Goal: Task Accomplishment & Management: Complete application form

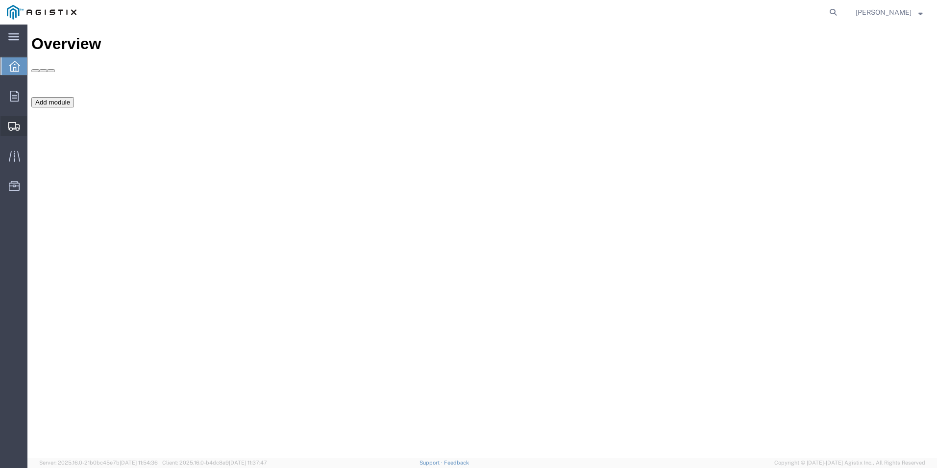
click at [0, 0] on span "Create Shipment" at bounding box center [0, 0] width 0 height 0
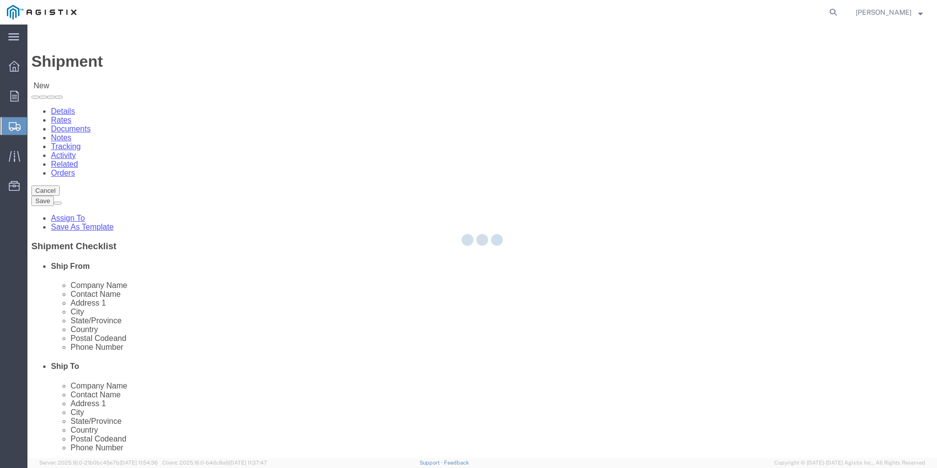
select select
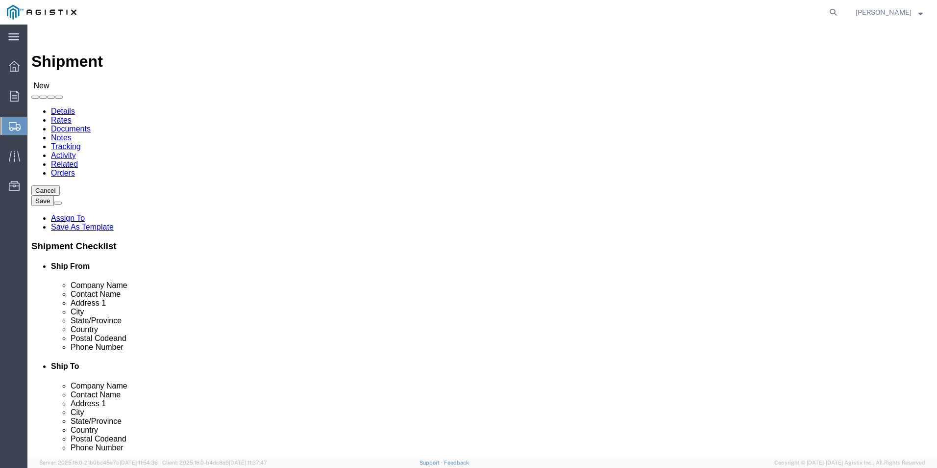
click select "Select Mobile Mounting Solutions Inc PG&E"
select select "9596"
click select "Select Mobile Mounting Solutions Inc PG&E"
select select
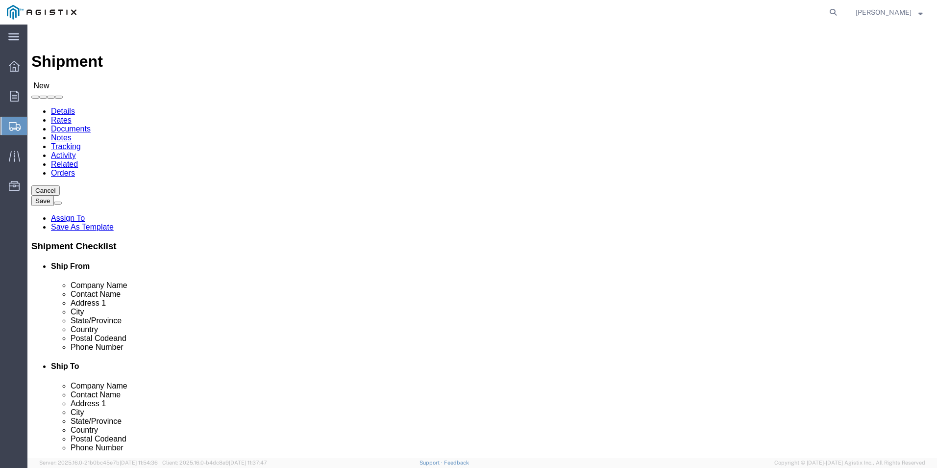
click select "Select All Others [GEOGRAPHIC_DATA] [GEOGRAPHIC_DATA] [GEOGRAPHIC_DATA] [GEOGRA…"
select select "23082"
click select "Select All Others [GEOGRAPHIC_DATA] [GEOGRAPHIC_DATA] [GEOGRAPHIC_DATA] [GEOGRA…"
select select "MYPROFILE"
select select "CA"
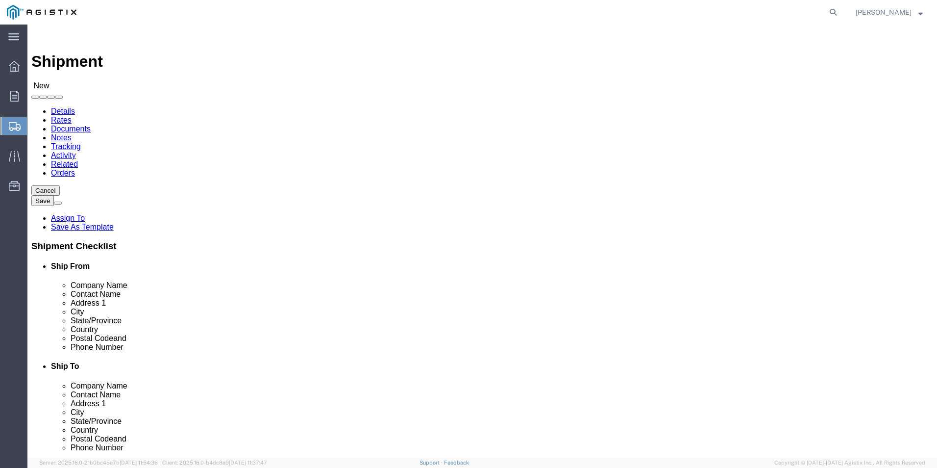
click input "text"
type input "g"
type input "GRAYBAR ELECTRIC CO INC"
click input "text"
type input "[PERSON_NAME]"
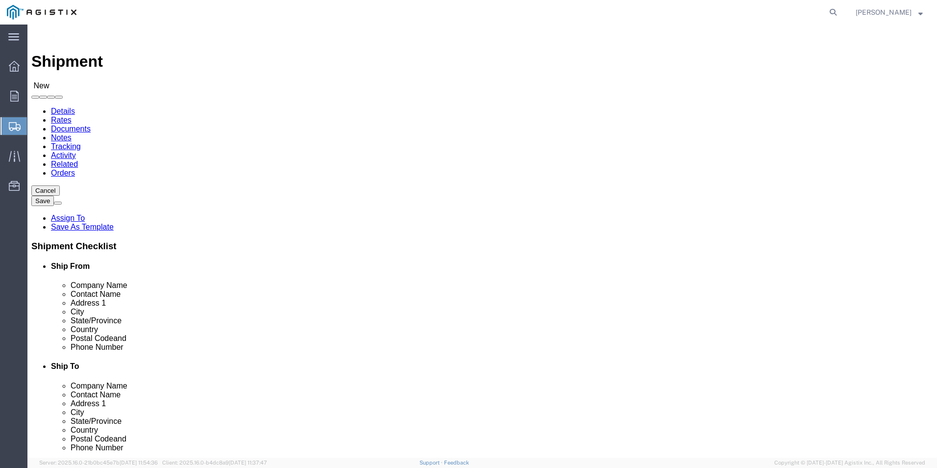
click input "text"
type input "[STREET_ADDRESS]"
click input "text"
type input "DALLAS"
click input "[GEOGRAPHIC_DATA]"
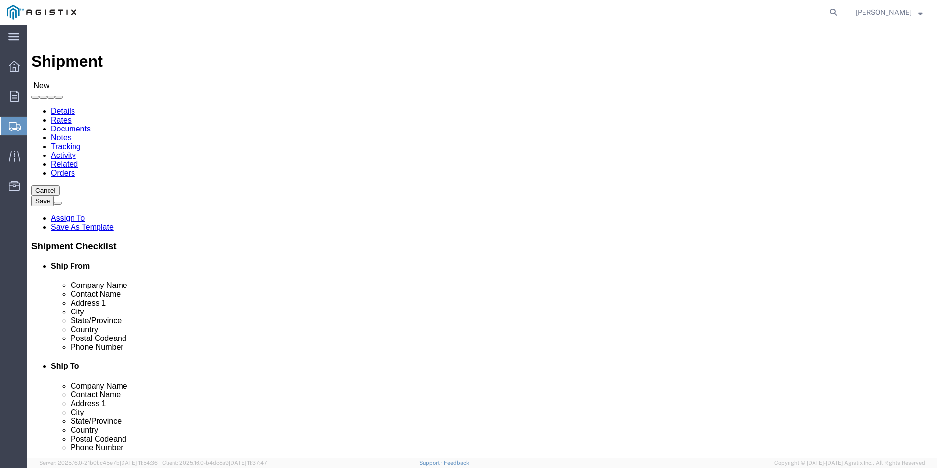
type input "T"
click input "TT"
type input "T"
type input "TE"
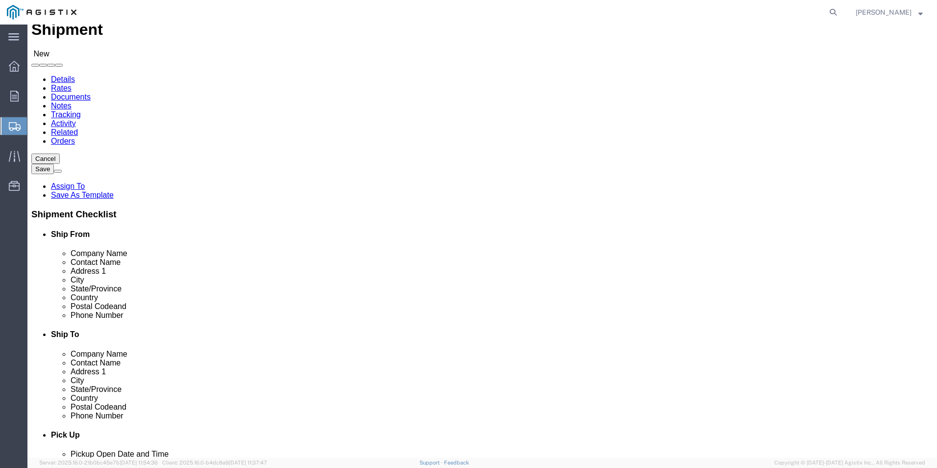
scroll to position [49, 0]
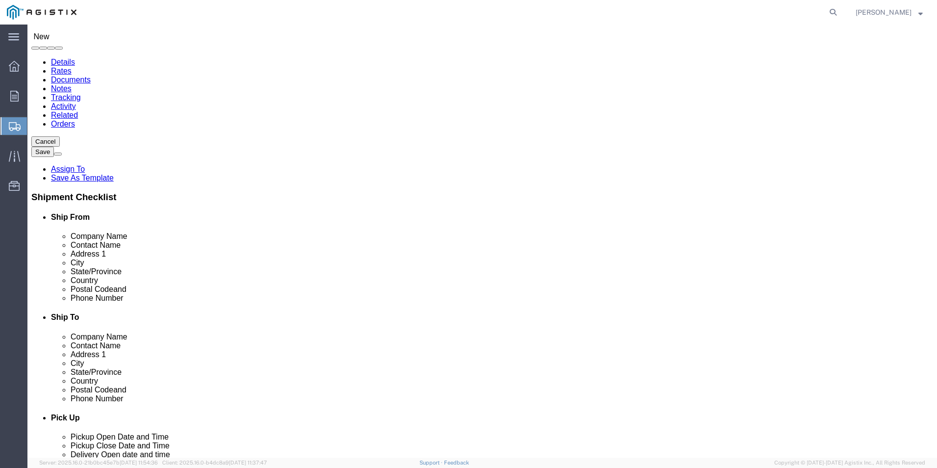
click input "Postal Code"
type input "75261"
click input "text"
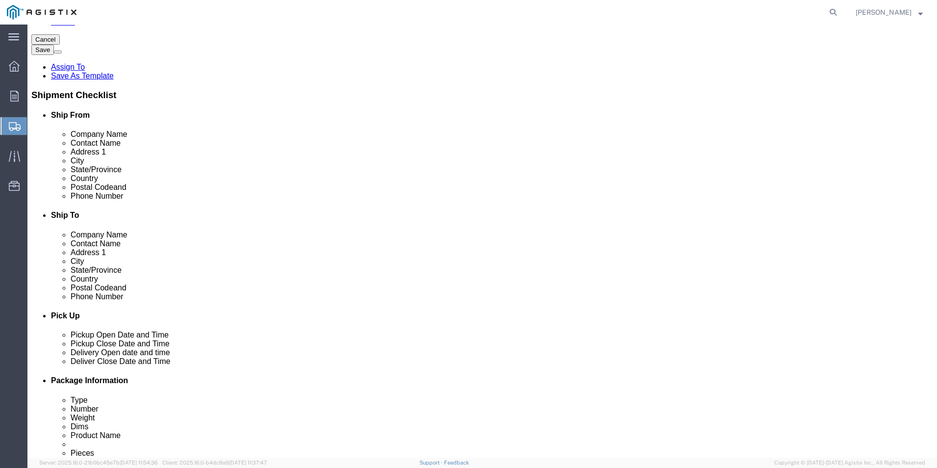
scroll to position [245, 0]
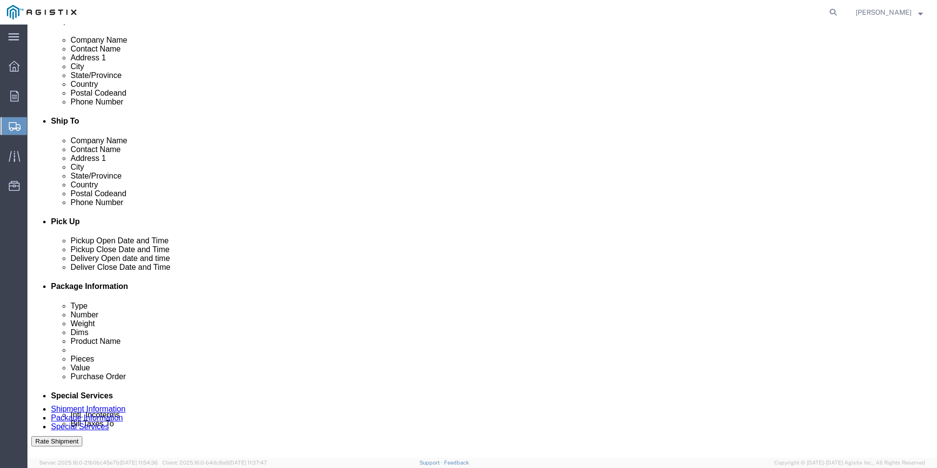
type input "[PHONE_NUMBER]"
click div "[DATE] 11:00 AM"
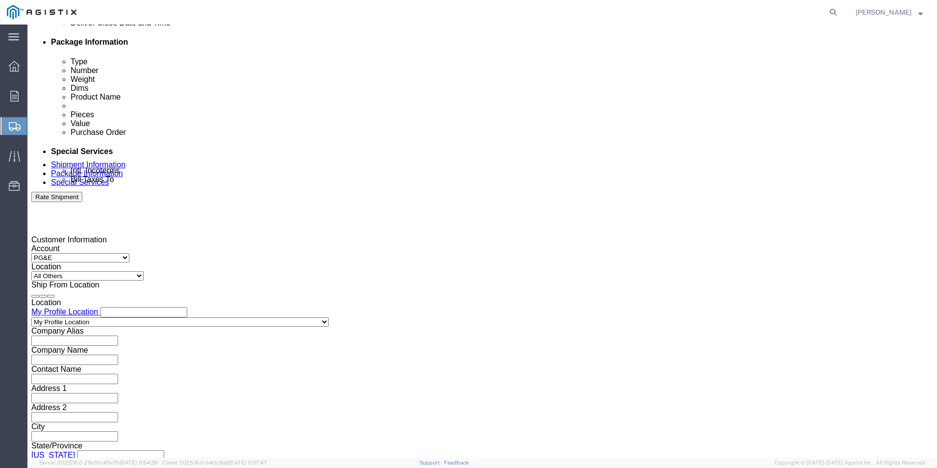
click input "11:00 AM"
type input "10:00 AM"
click button "Apply"
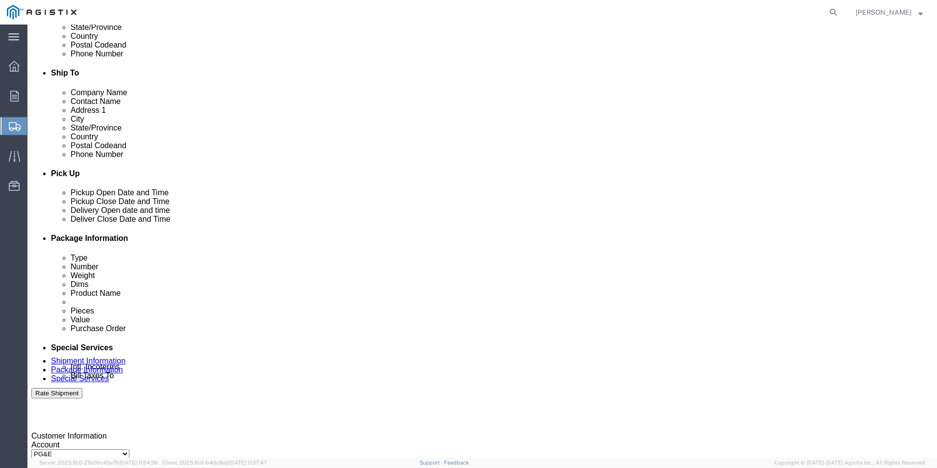
click div "[DATE] 11:00 AM"
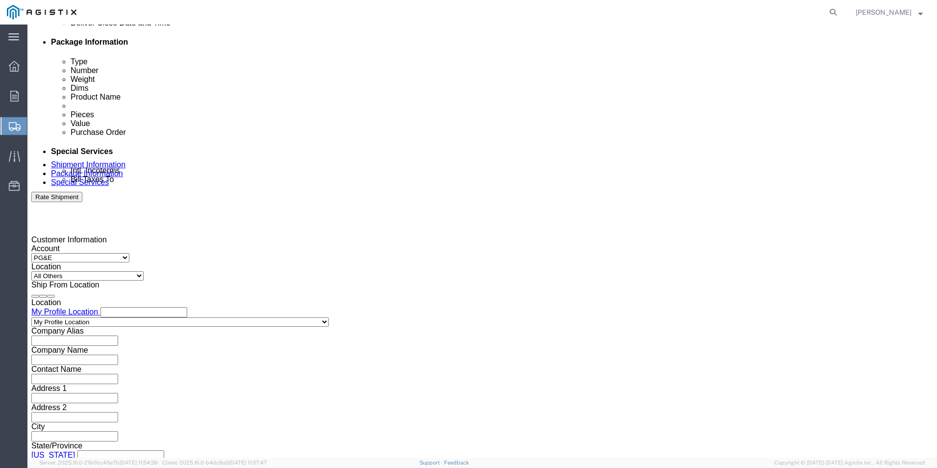
click input "5:00 AM"
type input "5:30PAM"
type input "5:30 PM"
click button "Apply"
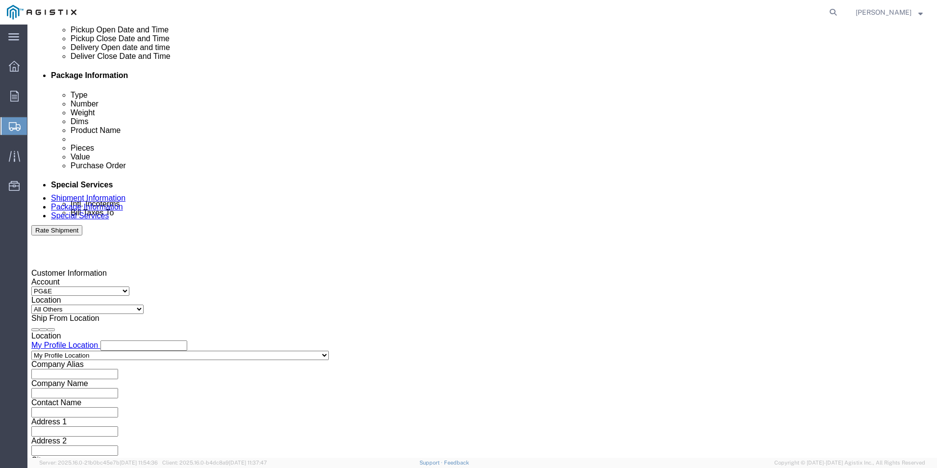
scroll to position [440, 0]
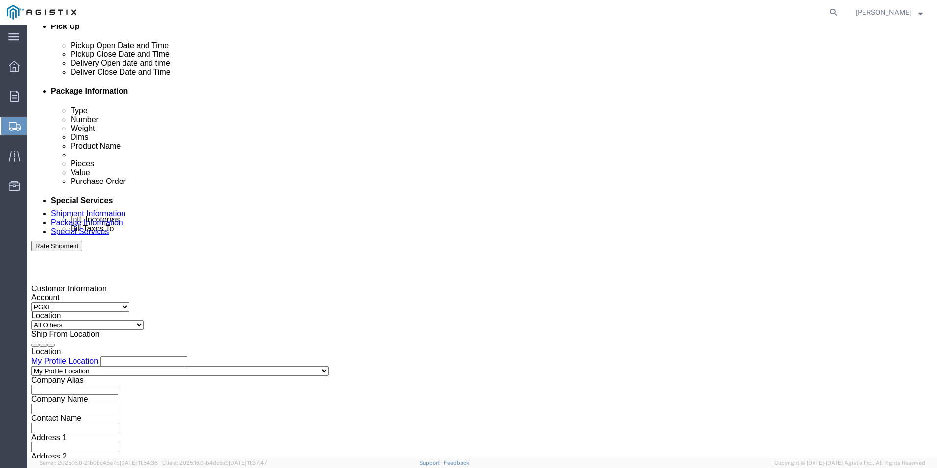
click div
click input "10:30 PM"
type input "10:30 AM"
click button "Apply"
click div "[DATE] 6:30 PM"
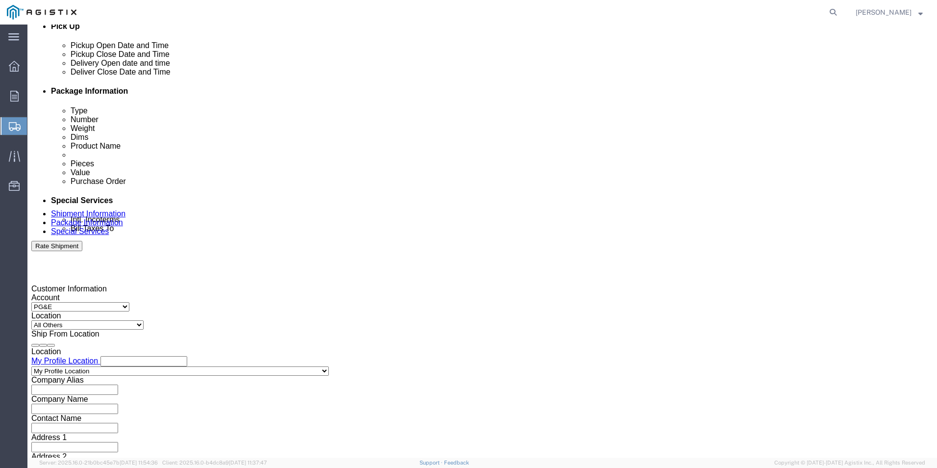
click button "Apply"
click div "[DATE] 6:30 PM"
click button "Apply"
click div
click input "4:30 AM"
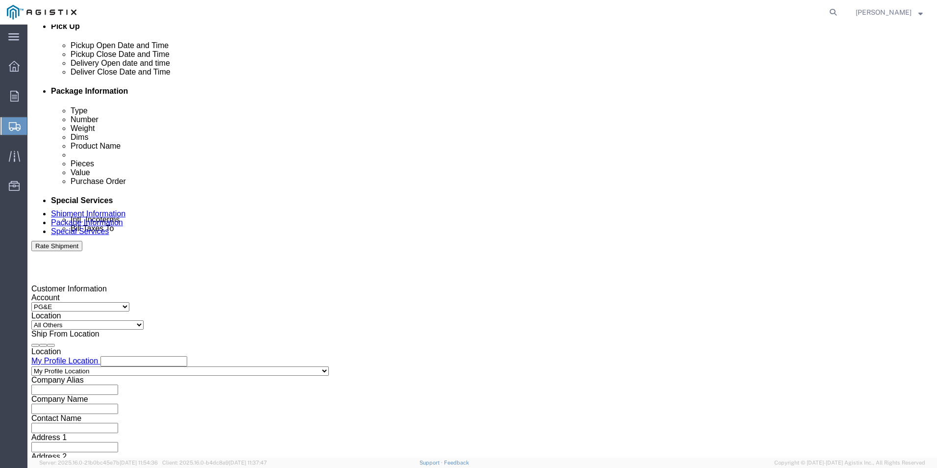
type input "4:30 PM"
click button "Apply"
click select "Select Account Type Activity ID Airline Appointment Number ASN Batch Request # …"
click input "text"
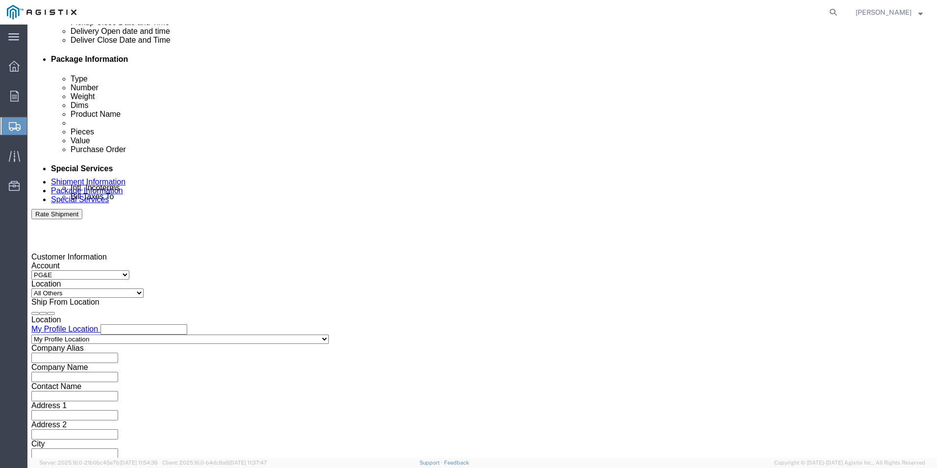
scroll to position [489, 0]
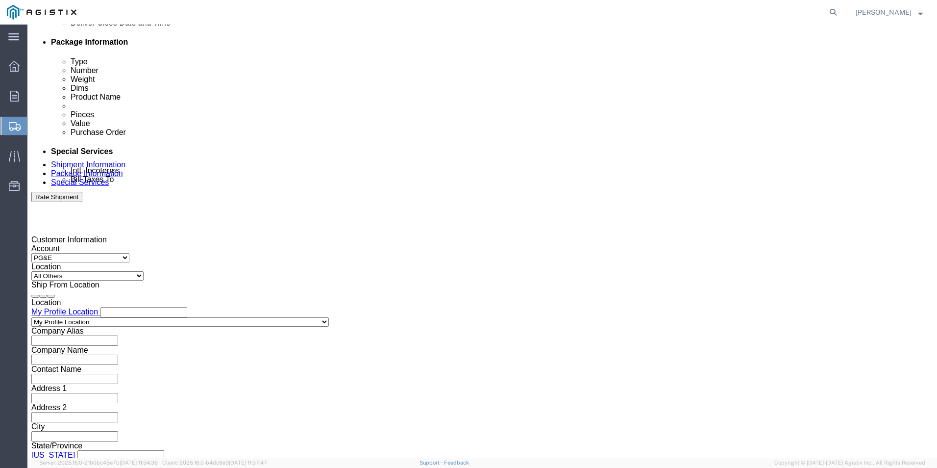
type input "4527043056"
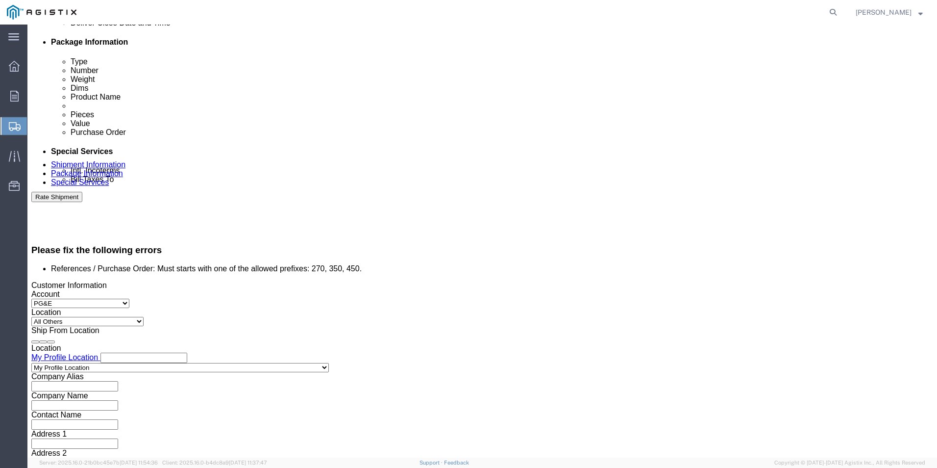
click button "Continue"
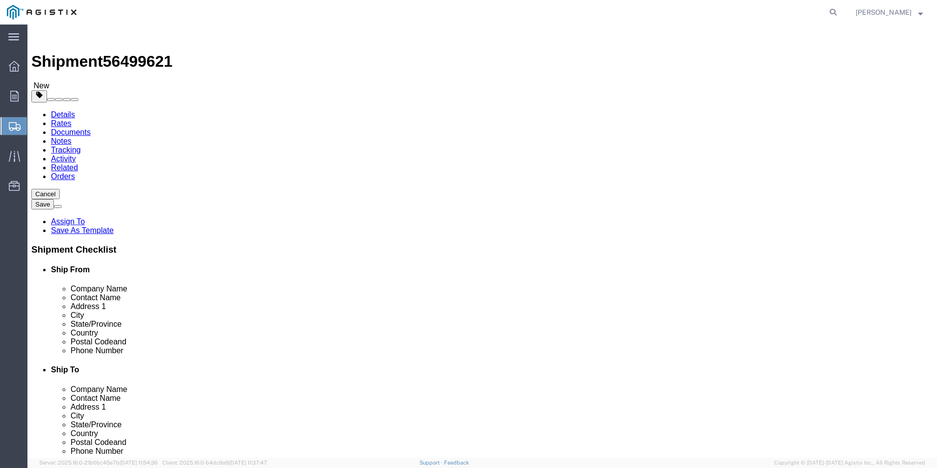
click select "Select Bulk Bundle(s) Cardboard Box(es) Carton(s) Crate(s) Drum(s) (Fiberboard)…"
select select "PSNS"
click select "Select Bulk Bundle(s) Cardboard Box(es) Carton(s) Crate(s) Drum(s) (Fiberboard)…"
click input "Length : This field is required."
type input "40"
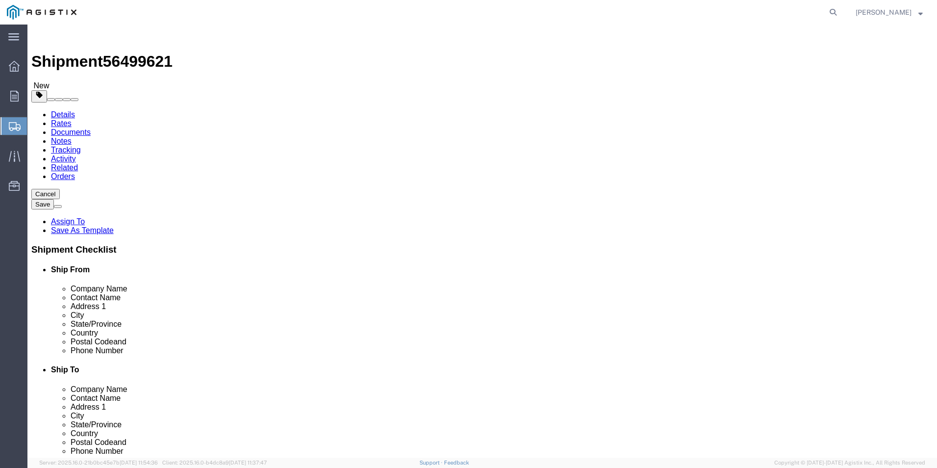
type input "36"
type input "47"
drag, startPoint x: 156, startPoint y: 285, endPoint x: 56, endPoint y: 270, distance: 101.1
click div "Package Type Select Bulk Bundle(s) Cardboard Box(es) Carton(s) Crate(s) Drum(s)…"
type input "567"
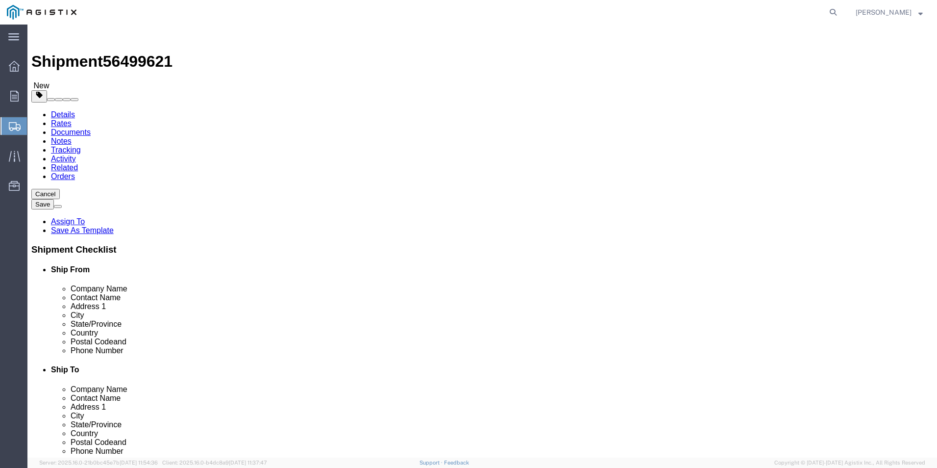
click span
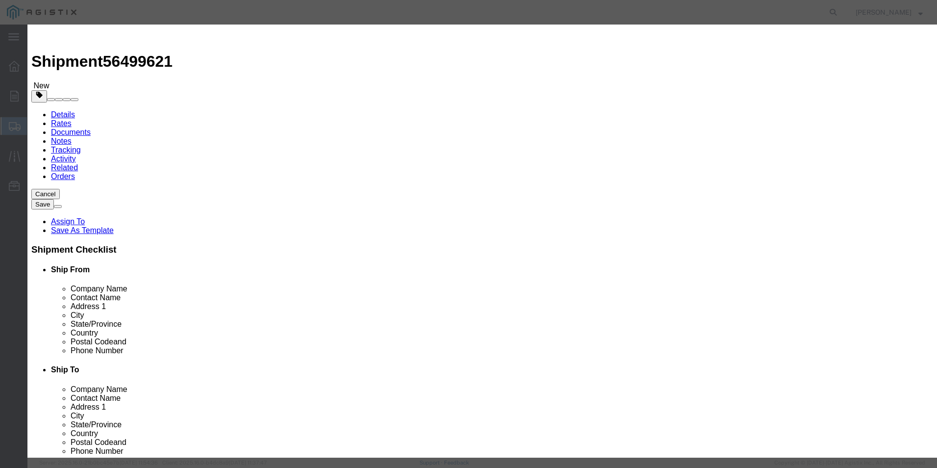
click input "text"
type input "ANDAVA5RK-50"
drag, startPoint x: 312, startPoint y: 94, endPoint x: 149, endPoint y: 83, distance: 163.6
click div "Pieces 0 Select Bag Barrels 100Board Feet Bottle Box Blister Pack Carats Can Ca…"
type input "1200"
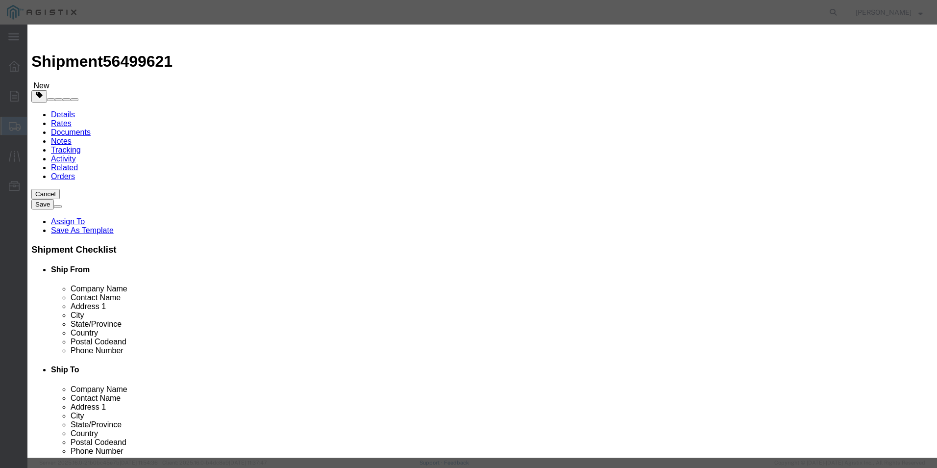
click select "Select Bag Barrels 100Board Feet Bottle Box Blister Pack Carats Can Capsule Car…"
select select "SQFT"
click select "Select Bag Barrels 100Board Feet Bottle Box Blister Pack Carats Can Capsule Car…"
click input "text"
type input "7260.00"
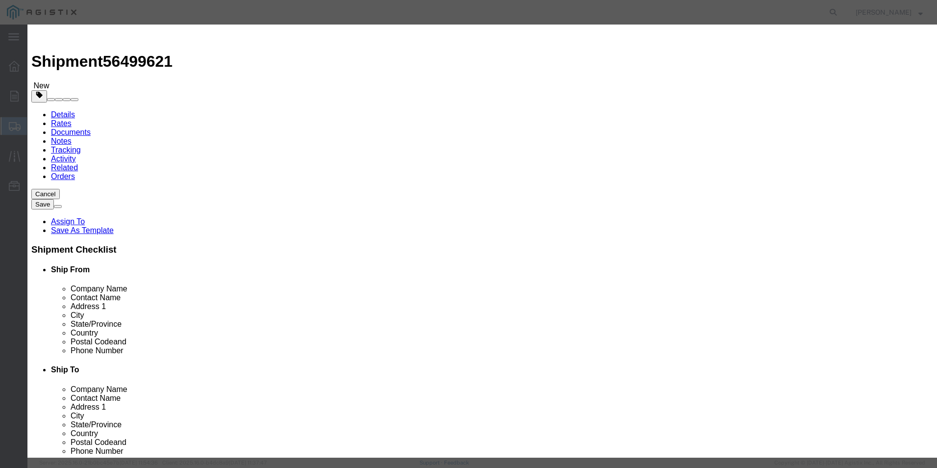
click select "Select 50 55 60 65 70 85 92.5 100 125 175 250 300 400"
select select "85"
click select "Select 50 55 60 65 70 85 92.5 100 125 175 250 300 400"
click textarea
type textarea "[PERSON_NAME] VENDOR ID# 1025152"
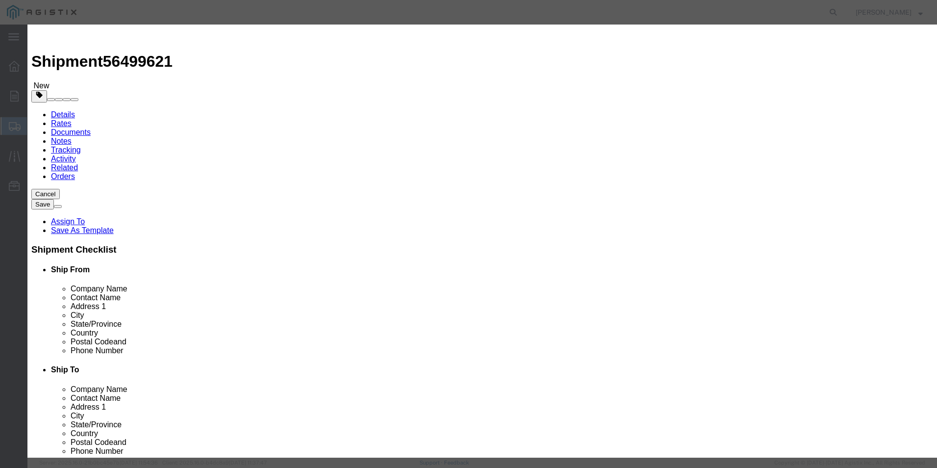
click button "Save & Close"
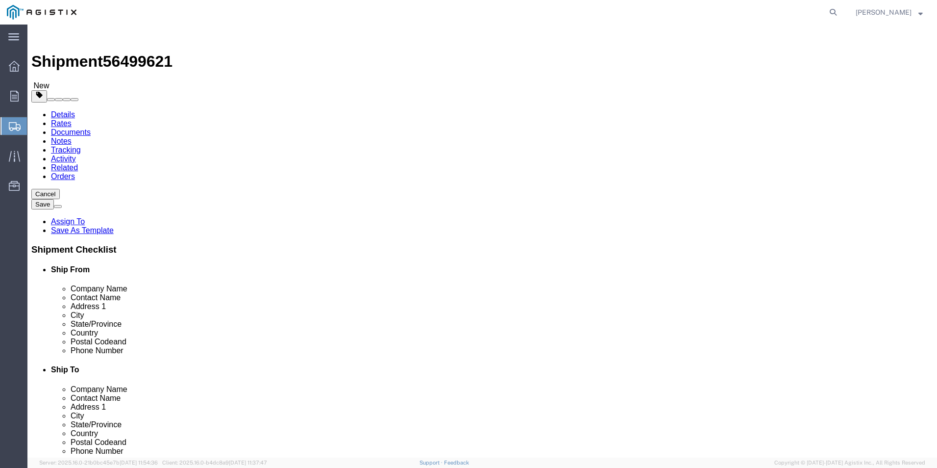
click icon
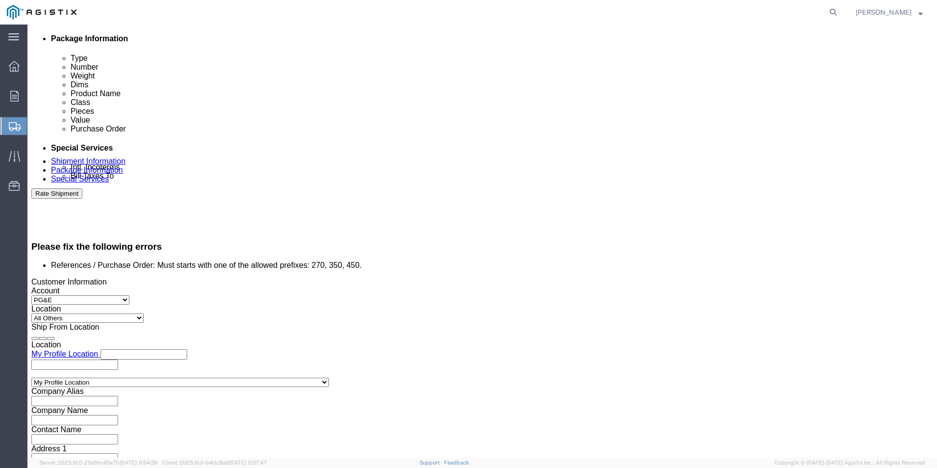
scroll to position [530, 0]
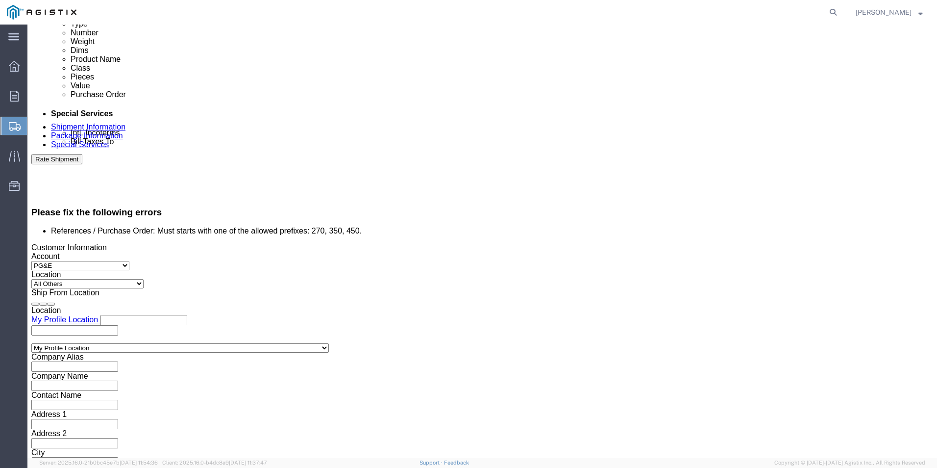
click button "Continue"
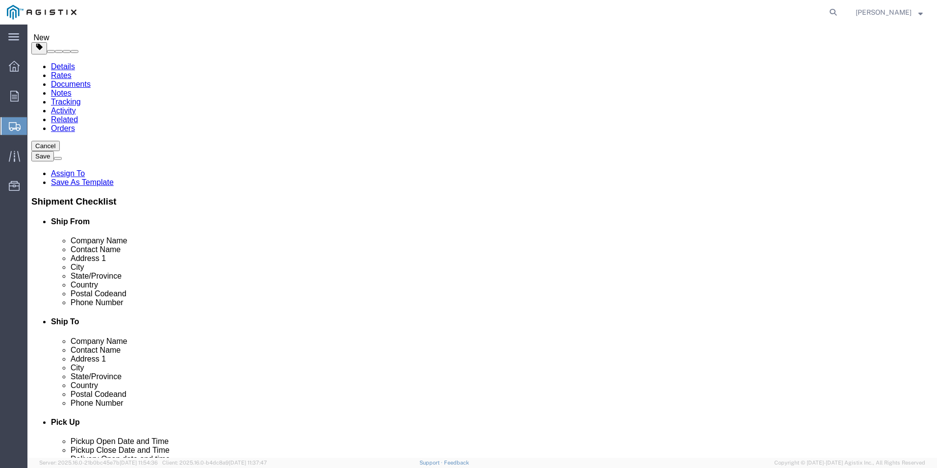
click button "Continue"
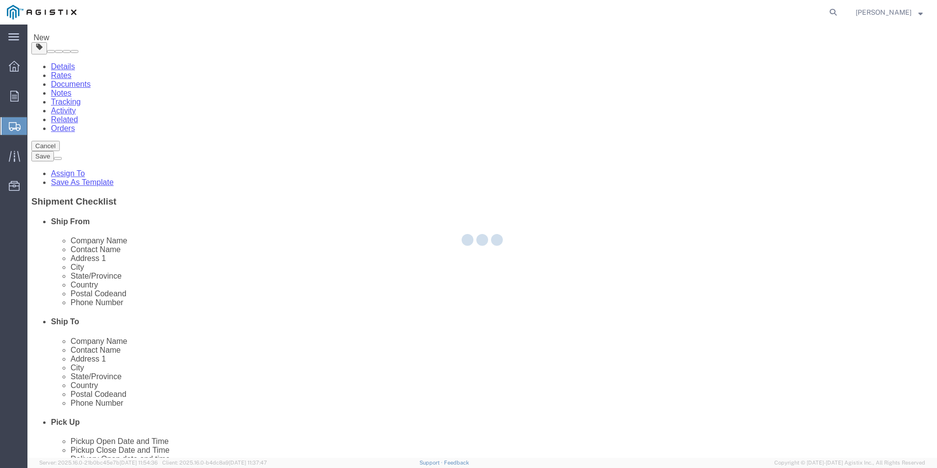
scroll to position [0, 0]
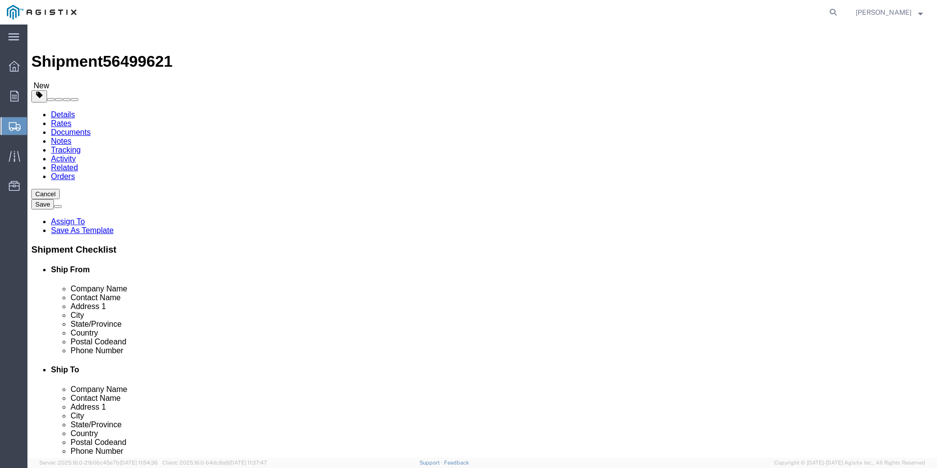
click icon
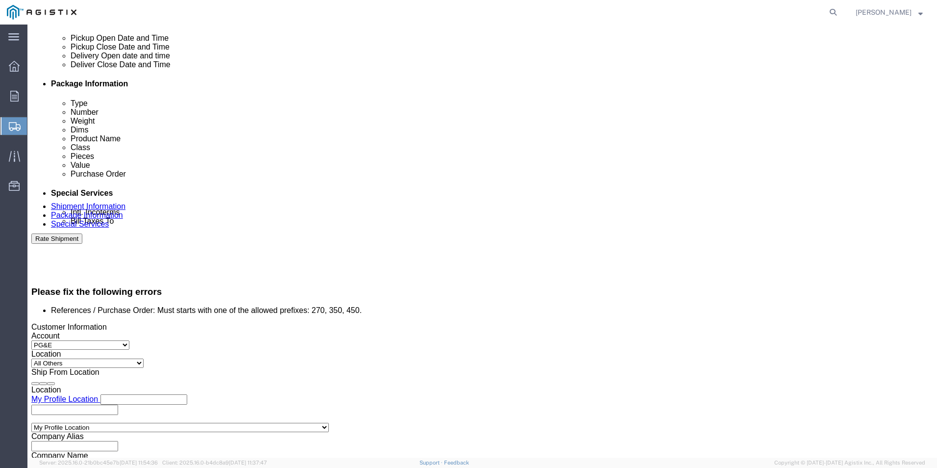
scroll to position [530, 0]
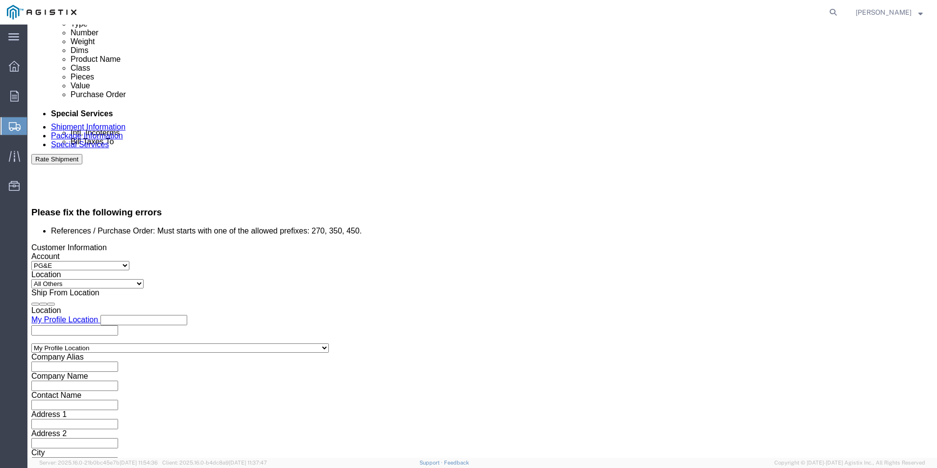
click input "4527043056"
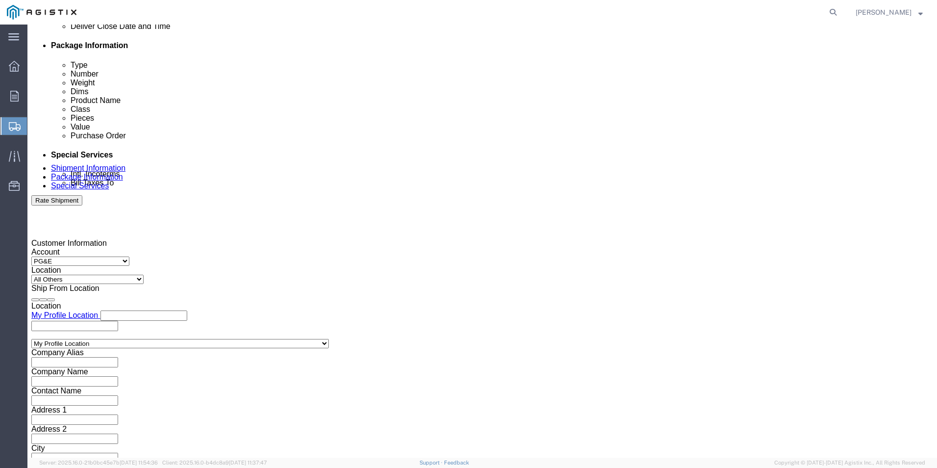
type input "4507043056"
click button "Continue"
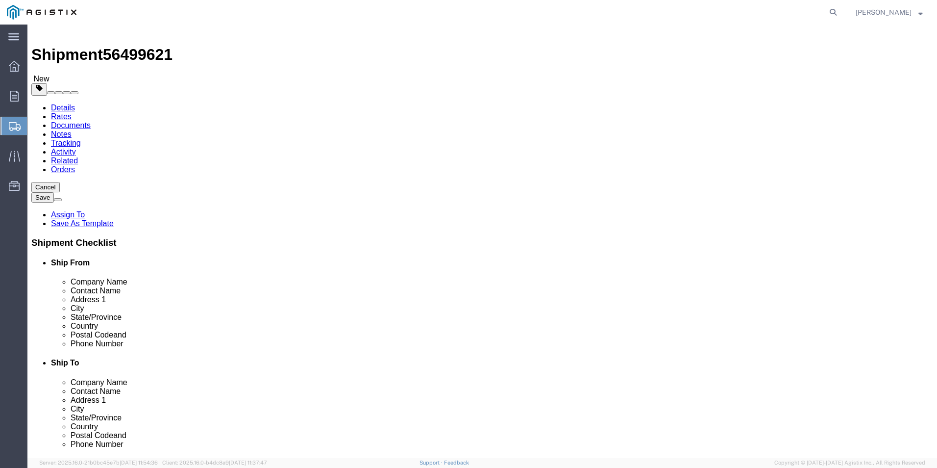
click button "Continue"
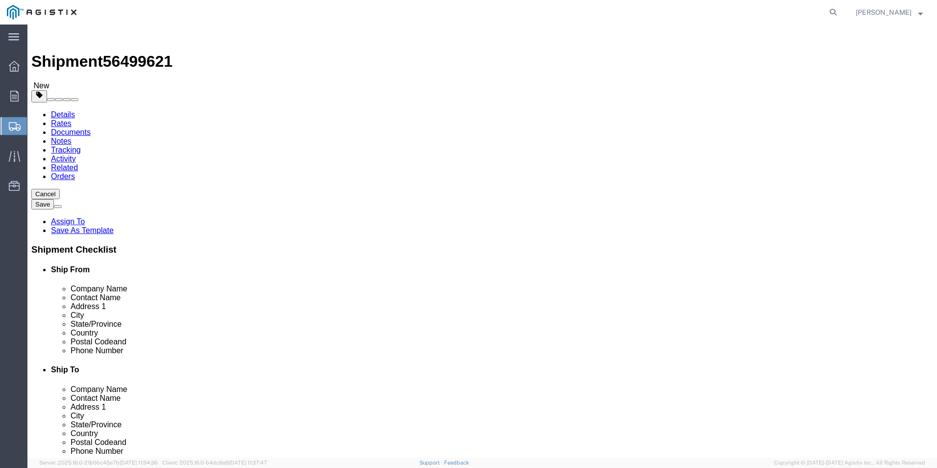
click button "Rate Shipment"
